Goal: Transaction & Acquisition: Purchase product/service

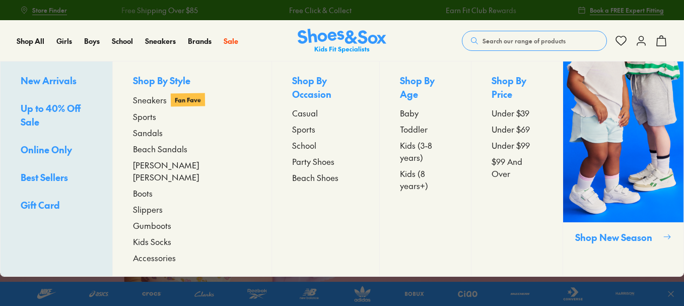
click at [158, 103] on span "Sneakers" at bounding box center [150, 100] width 34 height 12
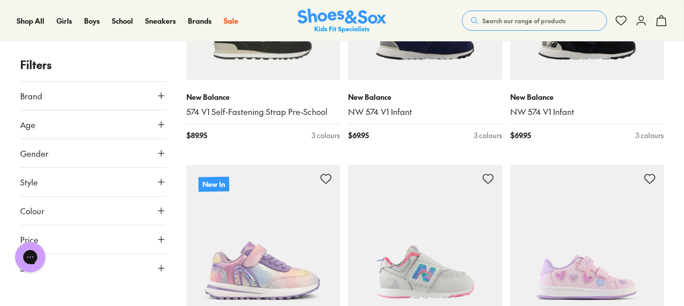
scroll to position [806, 0]
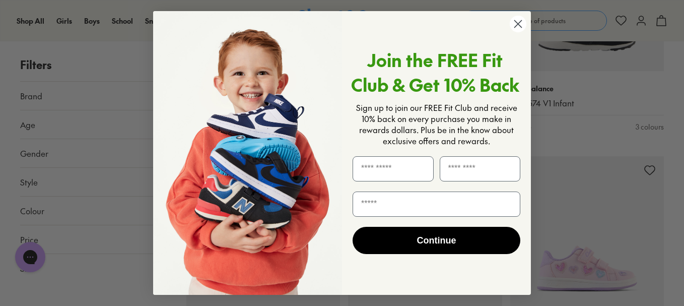
click at [517, 26] on circle "Close dialog" at bounding box center [518, 24] width 17 height 17
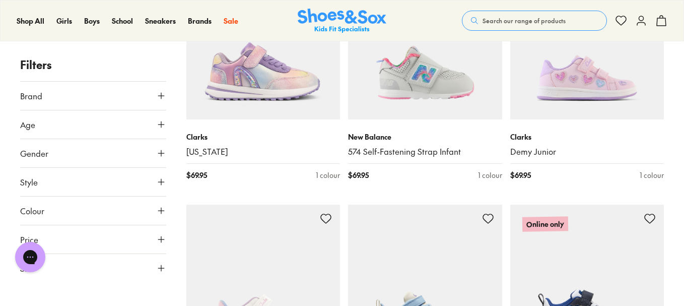
scroll to position [1008, 0]
